Goal: Task Accomplishment & Management: Complete application form

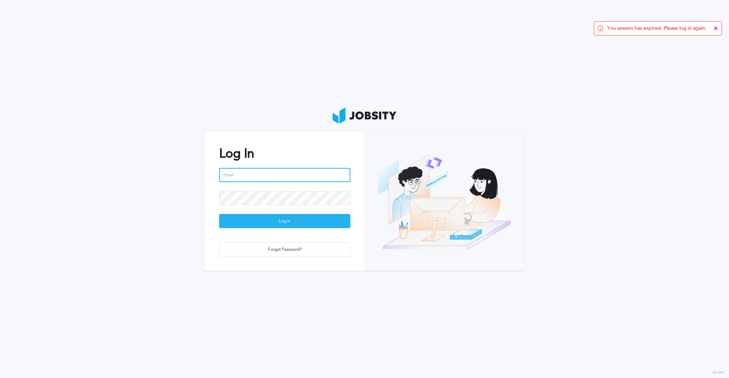
type input "[EMAIL_ADDRESS][DOMAIN_NAME]"
click at [286, 223] on div "Log In" at bounding box center [284, 221] width 130 height 14
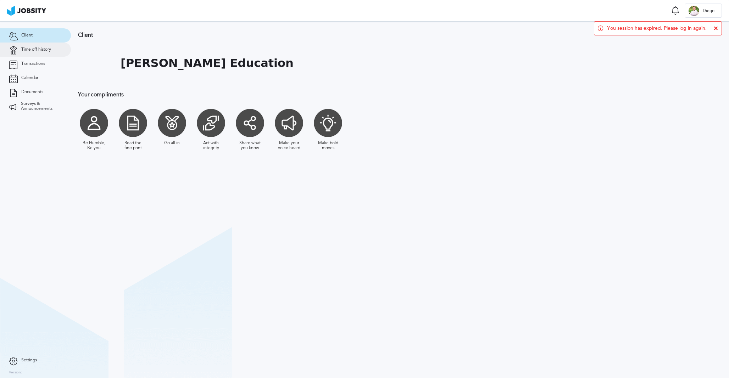
click at [43, 49] on span "Time off history" at bounding box center [36, 49] width 30 height 5
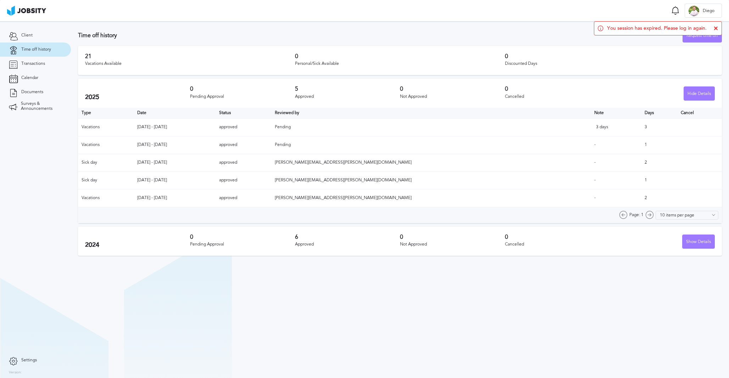
click at [97, 63] on div "Vacations Available" at bounding box center [190, 63] width 210 height 5
click at [96, 63] on div "Vacations Available" at bounding box center [190, 63] width 210 height 5
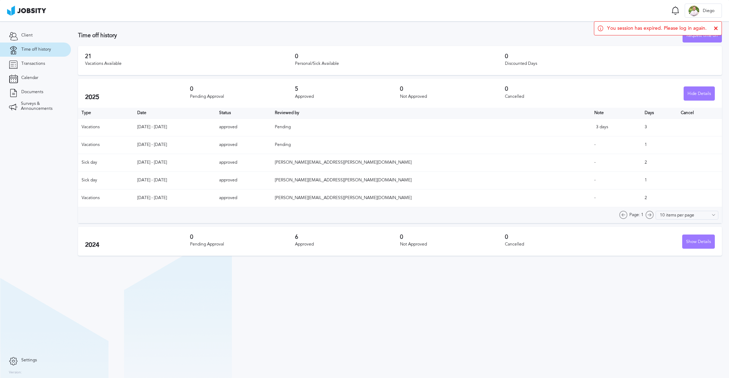
click at [195, 54] on h3 "21" at bounding box center [190, 56] width 210 height 6
click at [716, 27] on icon at bounding box center [716, 28] width 4 height 4
click at [694, 37] on div "Request time off" at bounding box center [702, 36] width 39 height 14
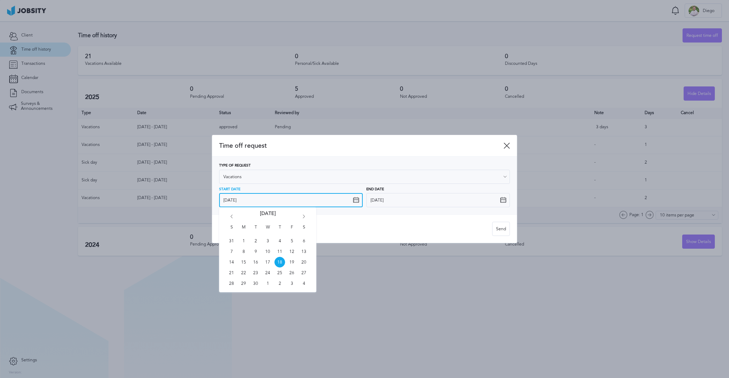
click at [312, 201] on input "[DATE]" at bounding box center [291, 200] width 144 height 14
click at [270, 272] on span "24" at bounding box center [267, 273] width 11 height 11
type input "[DATE]"
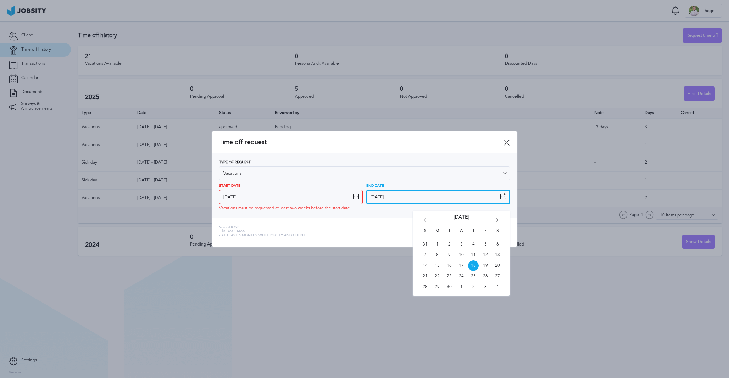
click at [389, 196] on input "[DATE]" at bounding box center [438, 197] width 144 height 14
click at [496, 276] on span "27" at bounding box center [497, 276] width 11 height 11
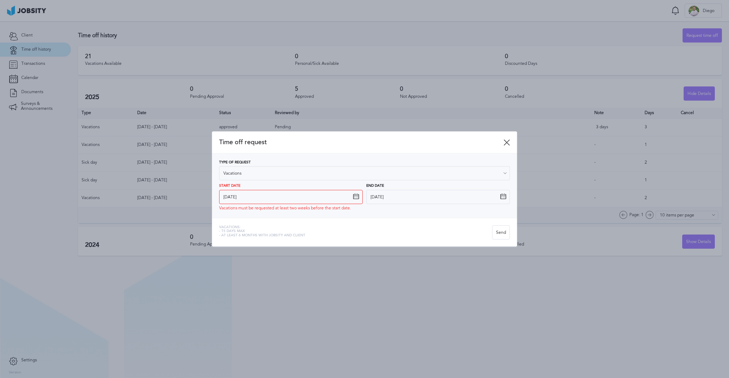
click at [390, 221] on div "Vacations: - 15 days max - At least 6 months with jobsity and client Send" at bounding box center [364, 232] width 305 height 29
click at [394, 199] on input "[DATE]" at bounding box center [438, 197] width 144 height 14
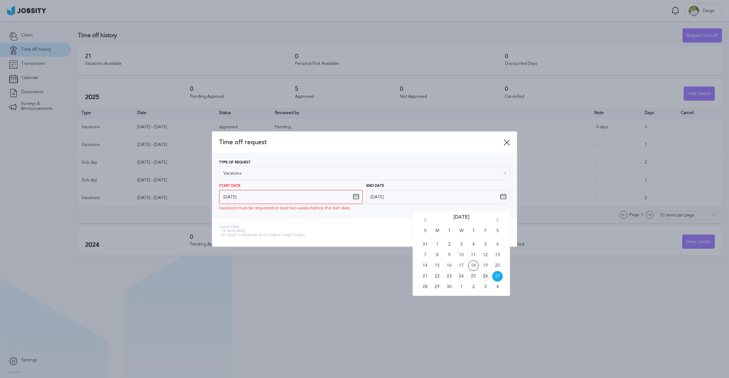
click at [485, 276] on span "26" at bounding box center [485, 276] width 11 height 11
type input "[DATE]"
